Goal: Navigation & Orientation: Find specific page/section

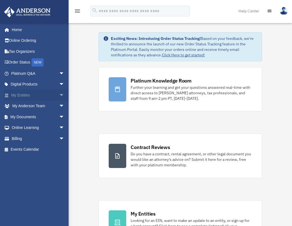
click at [59, 94] on span "arrow_drop_down" at bounding box center [64, 95] width 11 height 11
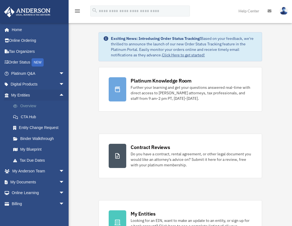
click at [42, 105] on link "Overview" at bounding box center [40, 106] width 65 height 11
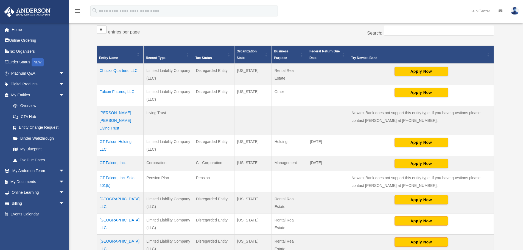
scroll to position [110, 0]
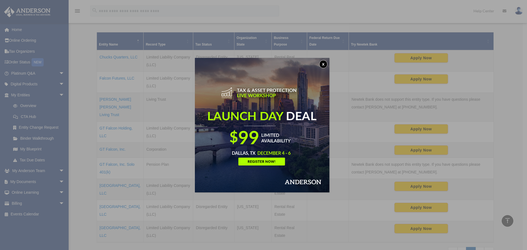
click at [292, 64] on button "x" at bounding box center [323, 64] width 8 height 8
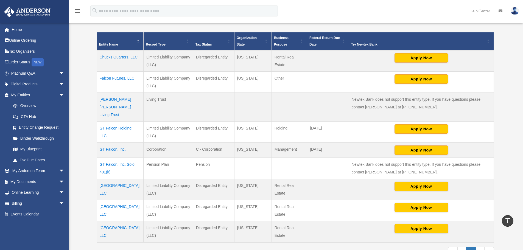
click at [119, 77] on td "Falcon Futures, LLC" at bounding box center [120, 82] width 47 height 21
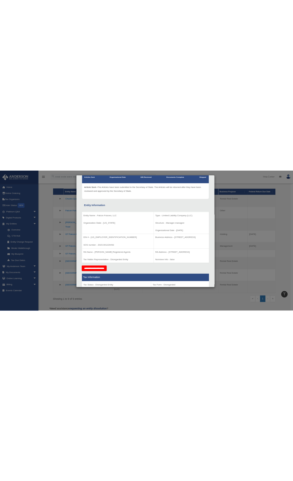
scroll to position [101, 0]
